Goal: Transaction & Acquisition: Purchase product/service

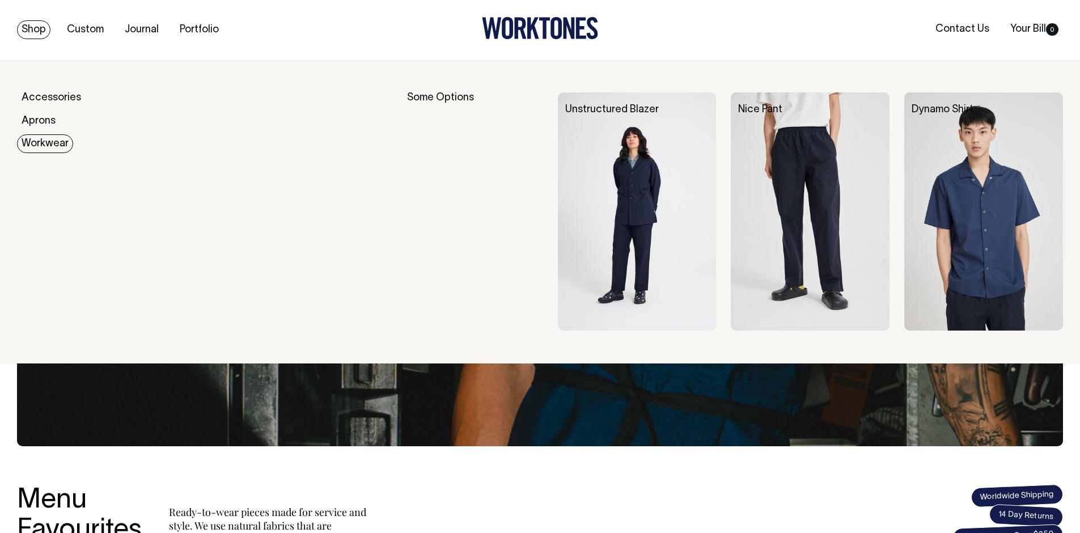
click at [50, 141] on link "Workwear" at bounding box center [45, 143] width 56 height 19
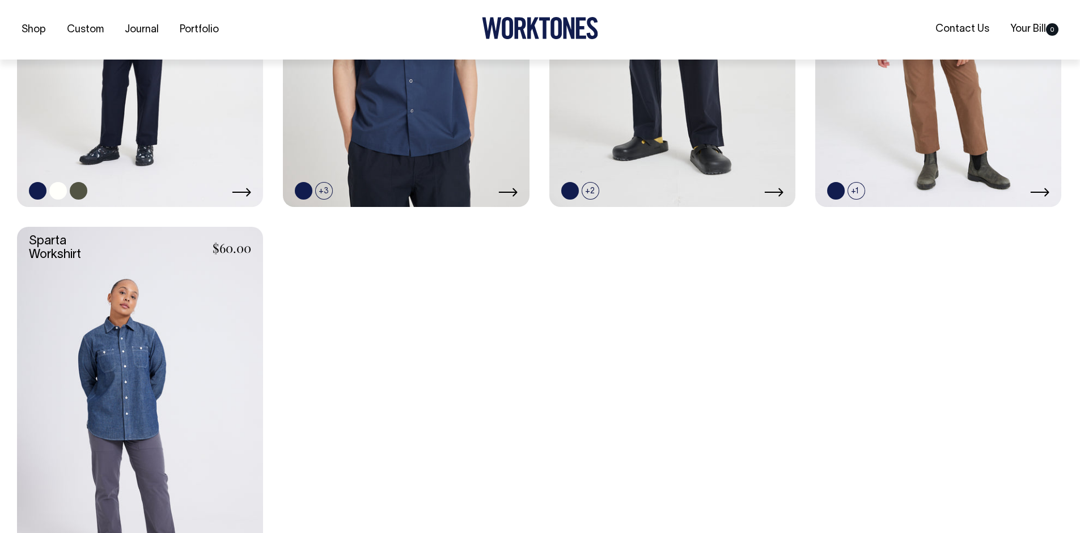
click at [167, 91] on link at bounding box center [140, 22] width 246 height 369
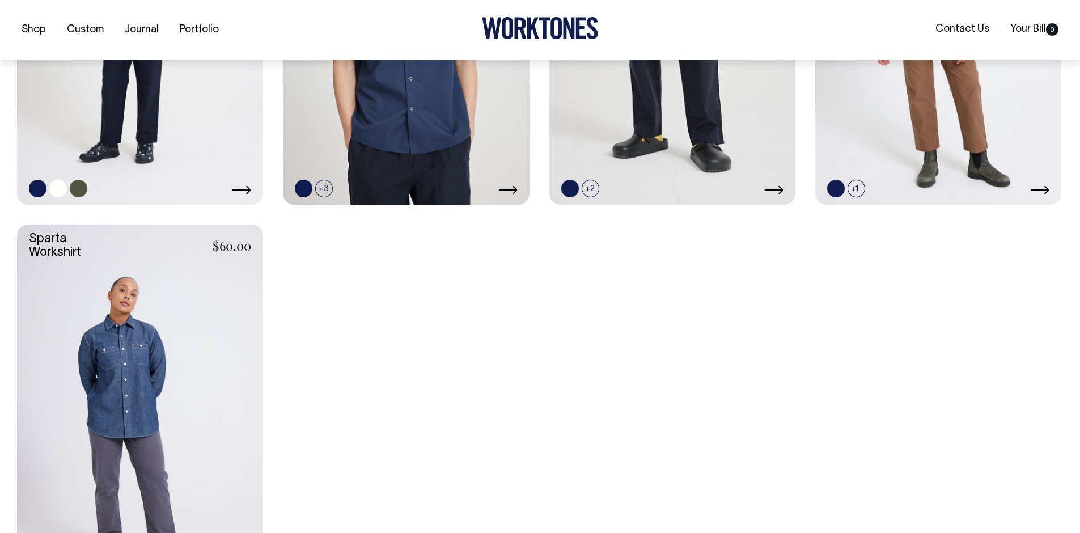
scroll to position [544, 0]
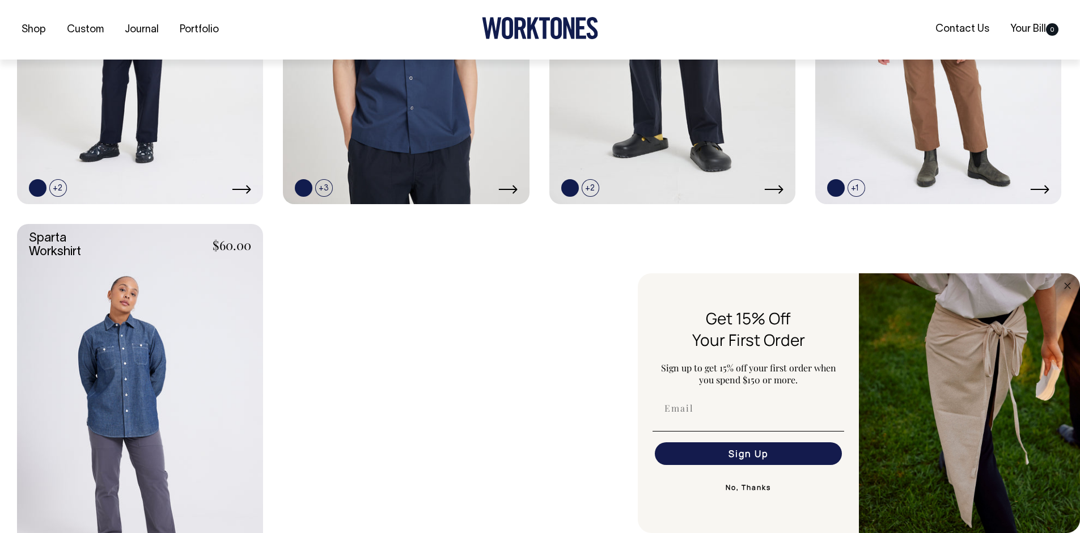
click at [196, 386] on link at bounding box center [140, 408] width 246 height 369
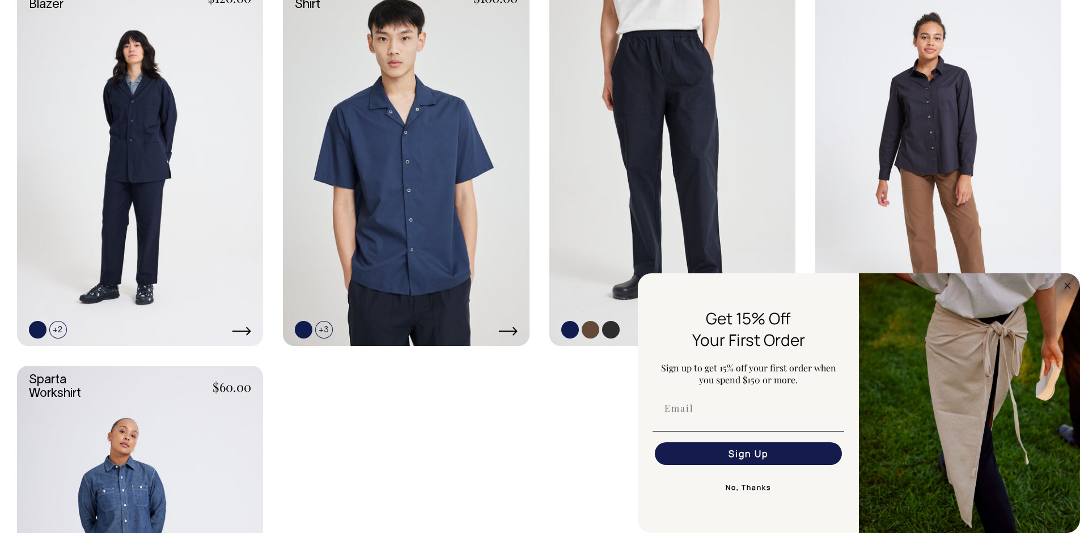
click at [680, 108] on link at bounding box center [672, 161] width 246 height 369
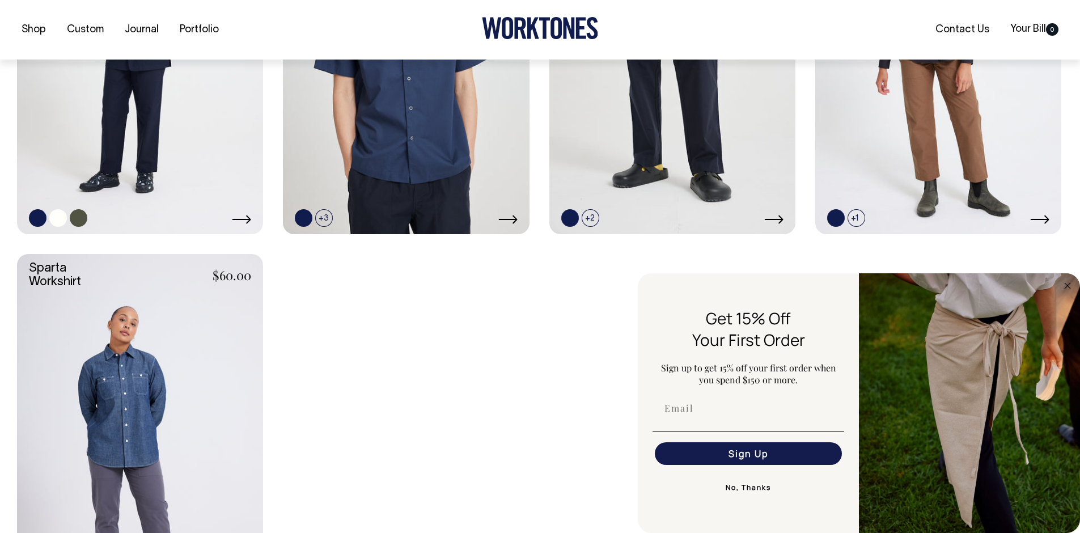
click at [189, 118] on link at bounding box center [140, 49] width 246 height 369
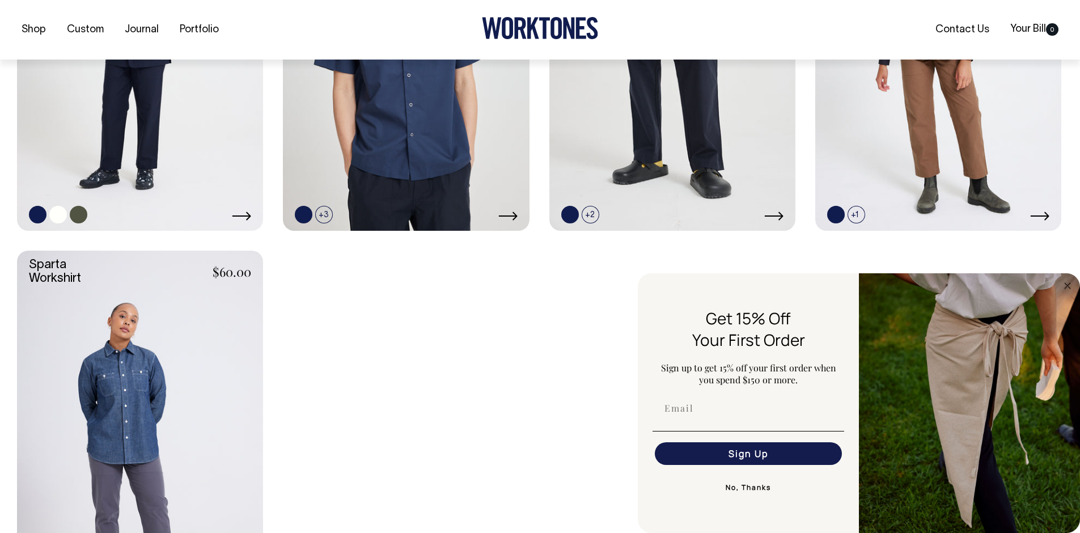
scroll to position [519, 0]
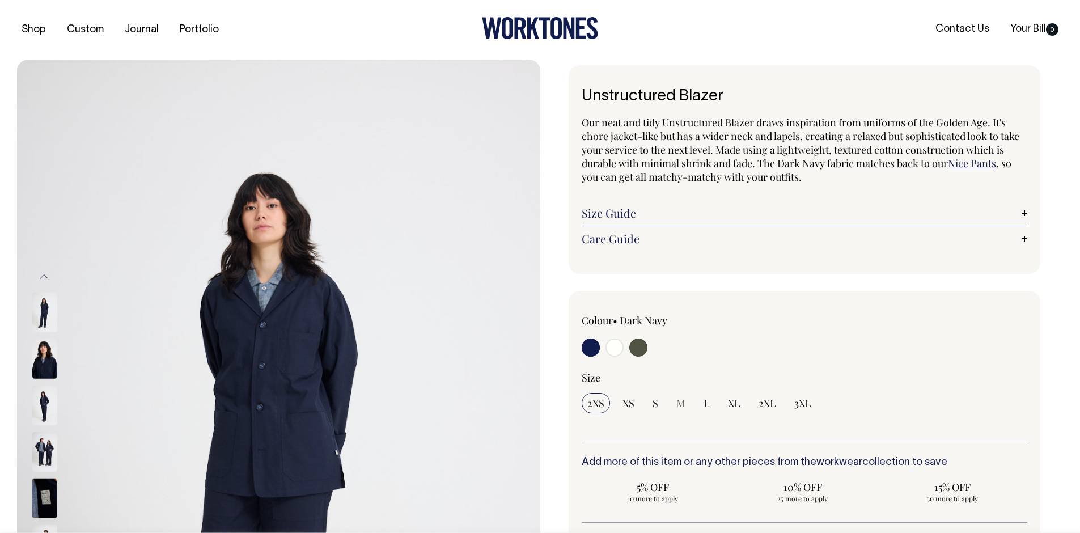
click at [643, 339] on label at bounding box center [638, 348] width 18 height 21
click at [643, 339] on input "radio" at bounding box center [638, 347] width 18 height 18
radio input "true"
select select "Olive"
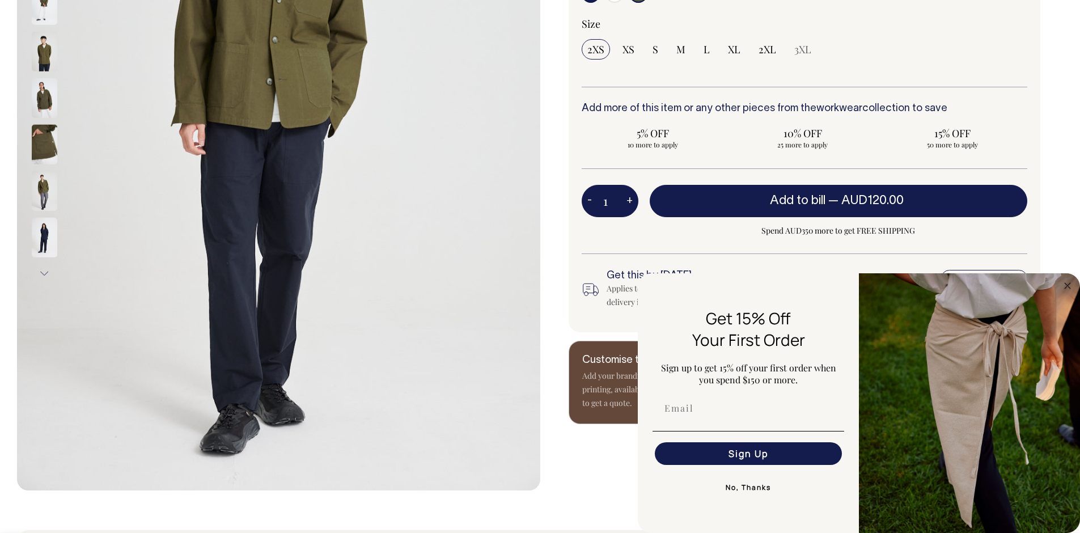
scroll to position [353, 0]
click at [38, 193] on img at bounding box center [45, 192] width 26 height 40
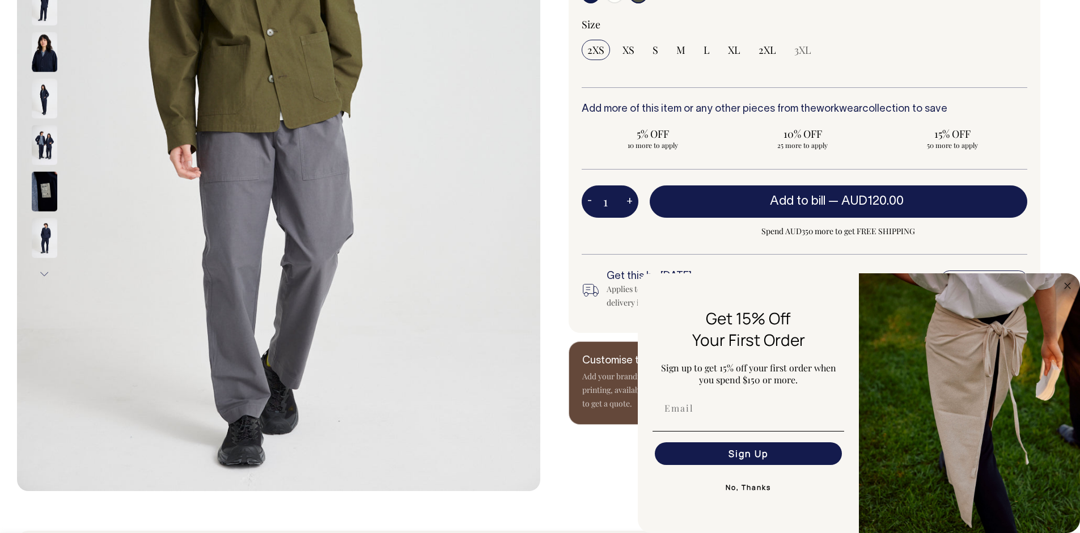
click at [561, 287] on div "Unstructured Blazer Our neat and tidy Unstructured Blazer draws inspiration fro…" at bounding box center [801, 68] width 523 height 713
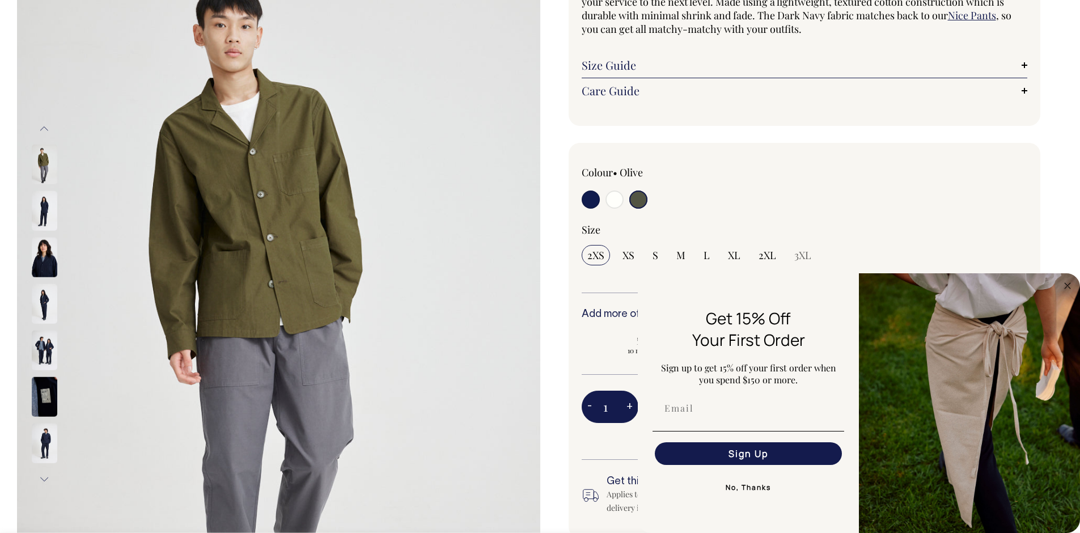
scroll to position [149, 0]
click at [41, 162] on img at bounding box center [45, 164] width 26 height 40
click at [39, 212] on img at bounding box center [45, 210] width 26 height 40
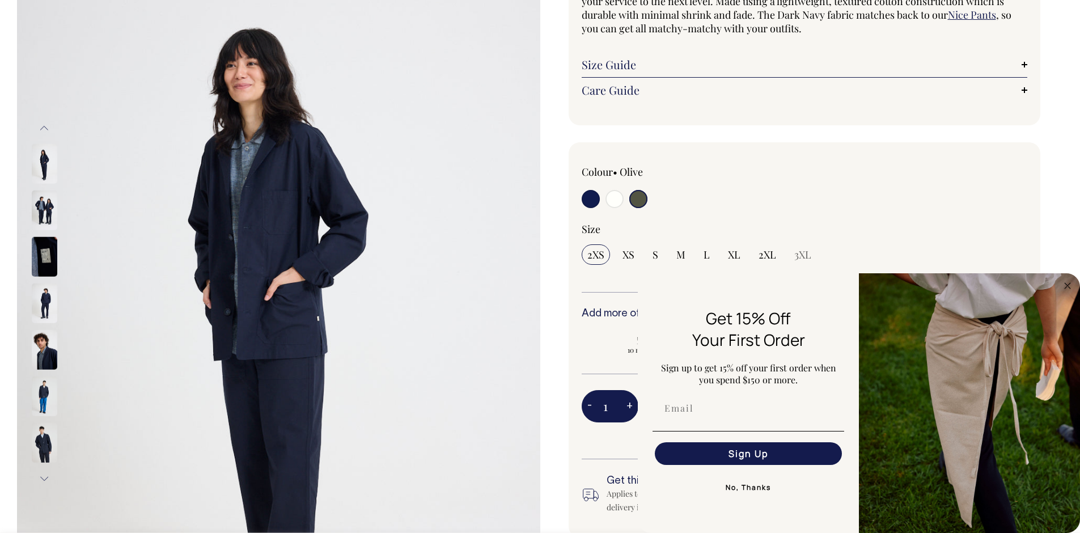
click at [642, 203] on input "radio" at bounding box center [638, 199] width 18 height 18
